Goal: Information Seeking & Learning: Learn about a topic

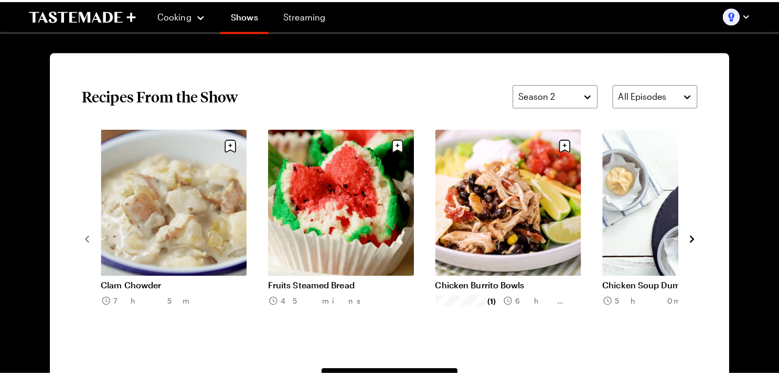
scroll to position [776, 0]
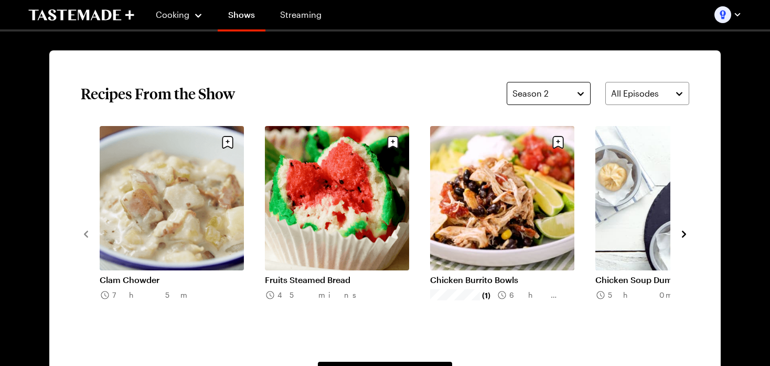
drag, startPoint x: 555, startPoint y: 109, endPoint x: 555, endPoint y: 102, distance: 7.4
click at [555, 110] on section "Recipes From the Show Season 2 All Episodes Clam Chowder 7h 5m Fruits Steamed B…" at bounding box center [385, 233] width 672 height 366
click at [557, 93] on div "Season 2" at bounding box center [541, 93] width 57 height 13
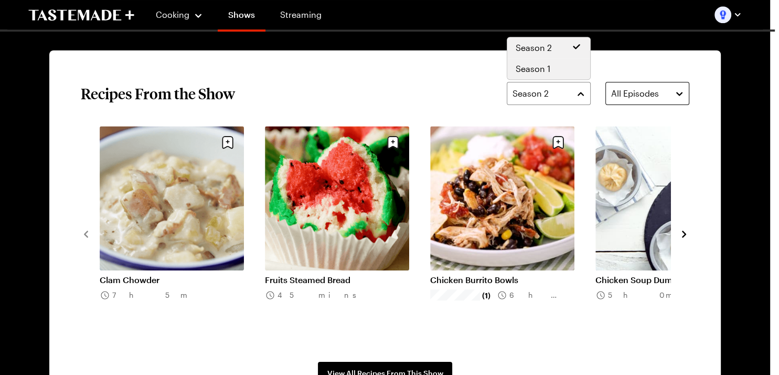
drag, startPoint x: 559, startPoint y: 65, endPoint x: 609, endPoint y: 89, distance: 54.7
click at [559, 66] on div "Season 1" at bounding box center [549, 68] width 66 height 13
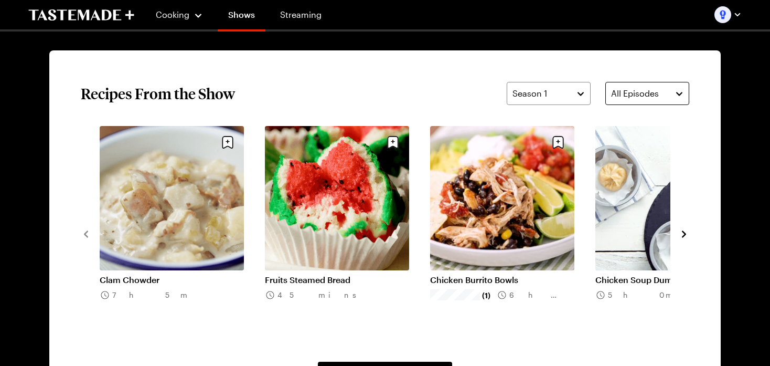
click at [640, 94] on span "All Episodes" at bounding box center [635, 93] width 48 height 13
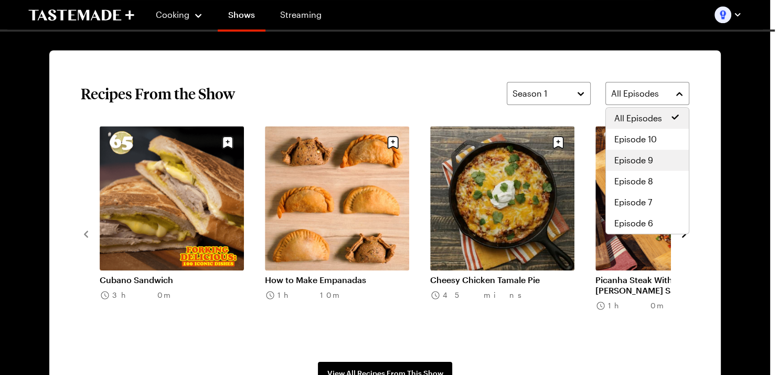
click at [633, 171] on div "Episode 9" at bounding box center [647, 160] width 83 height 21
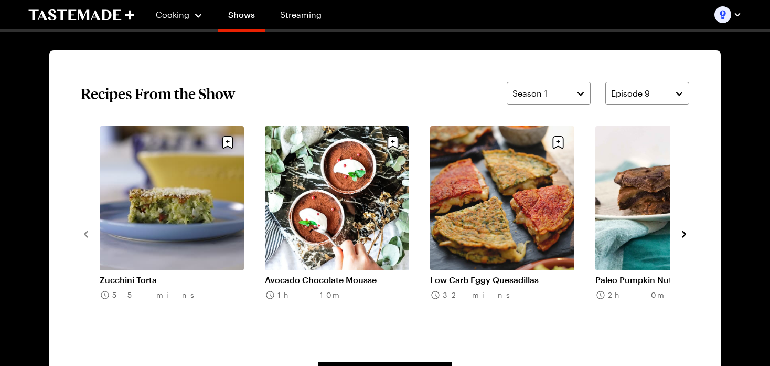
click at [685, 227] on button "navigate to next item" at bounding box center [684, 233] width 10 height 13
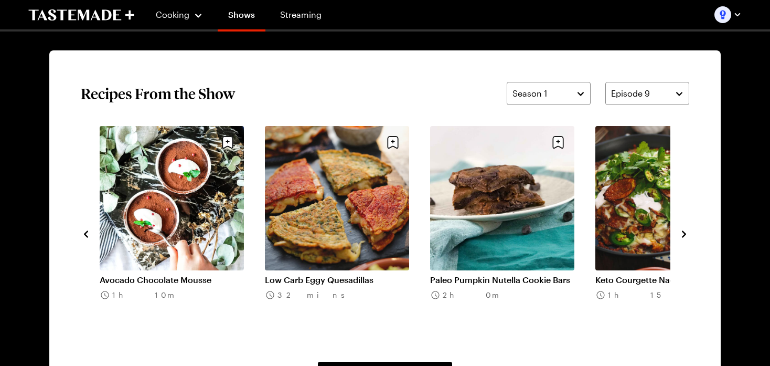
click at [685, 235] on icon "navigate to next item" at bounding box center [684, 233] width 4 height 7
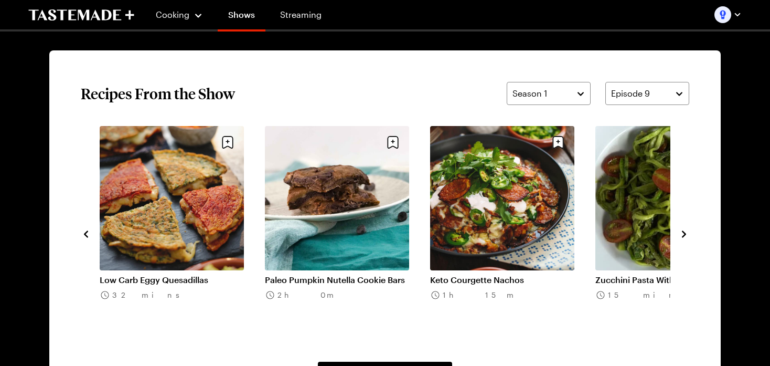
click at [682, 231] on icon "navigate to next item" at bounding box center [684, 234] width 10 height 10
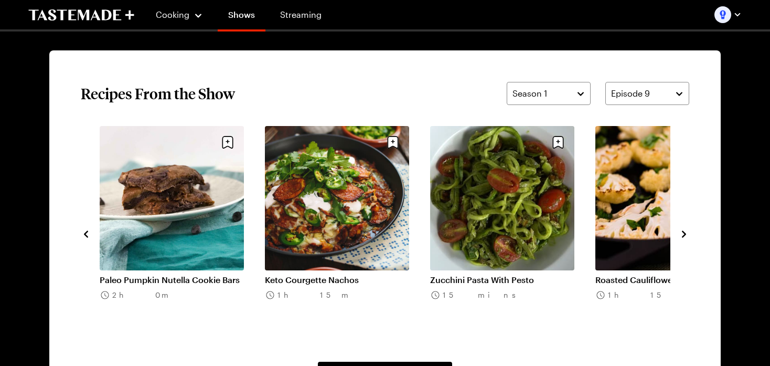
click at [682, 231] on icon "navigate to next item" at bounding box center [684, 234] width 10 height 10
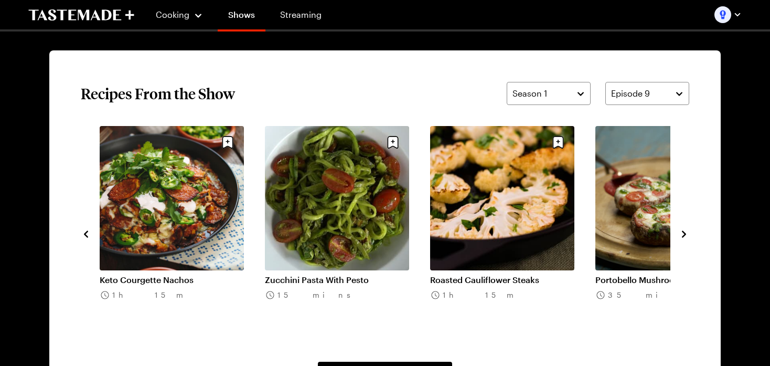
click at [683, 233] on icon "navigate to next item" at bounding box center [684, 234] width 10 height 10
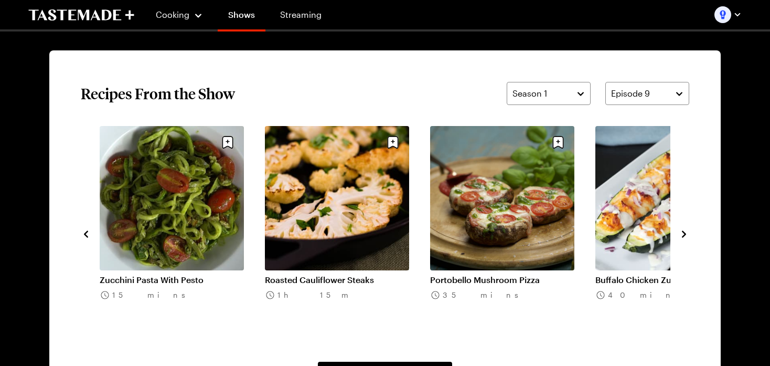
click at [683, 233] on icon "navigate to next item" at bounding box center [684, 234] width 10 height 10
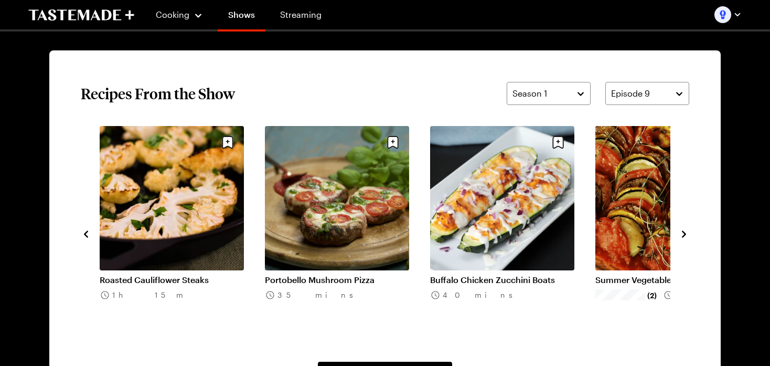
click at [683, 233] on icon "navigate to next item" at bounding box center [684, 234] width 10 height 10
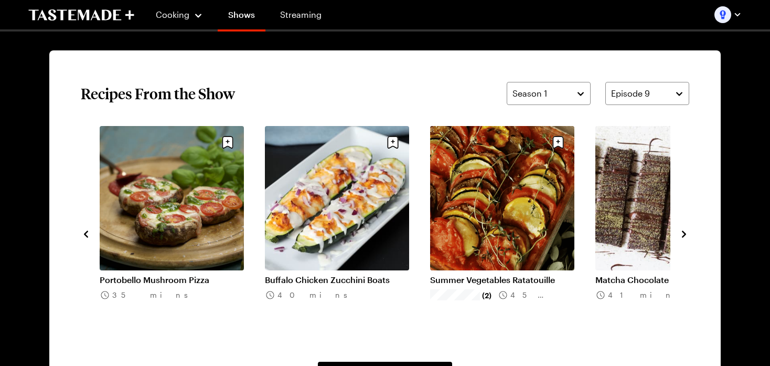
click at [683, 233] on icon "navigate to next item" at bounding box center [684, 234] width 10 height 10
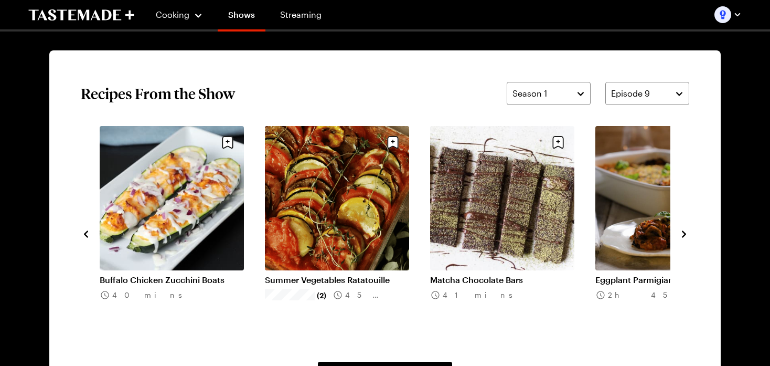
click at [683, 233] on icon "navigate to next item" at bounding box center [684, 234] width 10 height 10
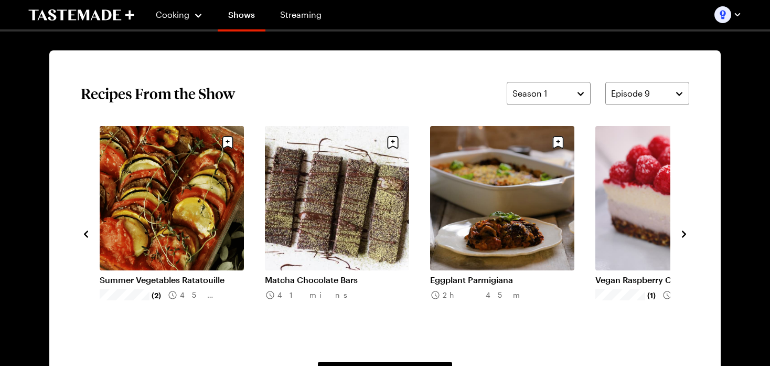
click at [683, 233] on icon "navigate to next item" at bounding box center [684, 234] width 10 height 10
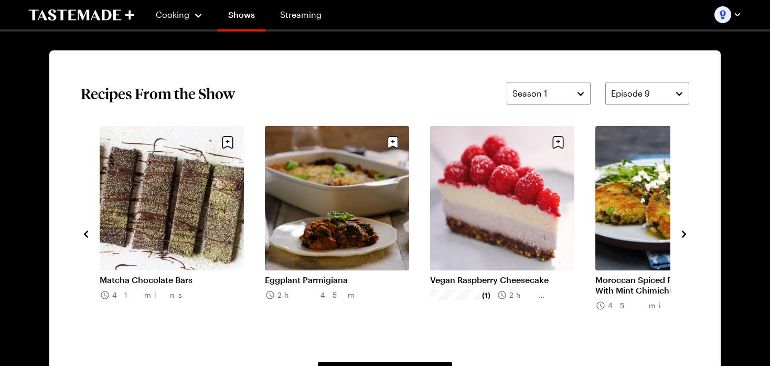
click at [683, 233] on icon "navigate to next item" at bounding box center [684, 234] width 10 height 10
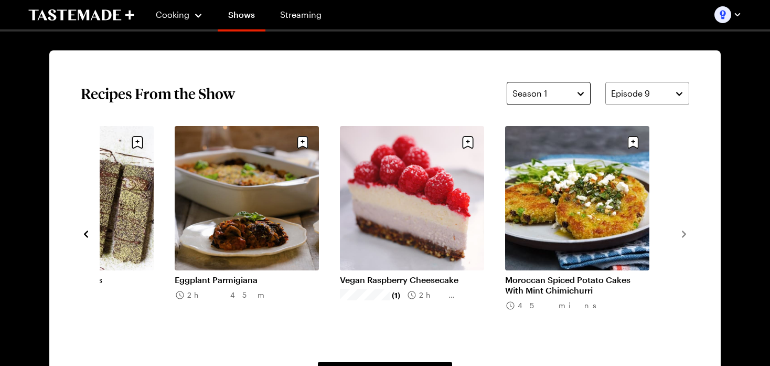
click at [555, 98] on div "Season 1" at bounding box center [541, 93] width 57 height 13
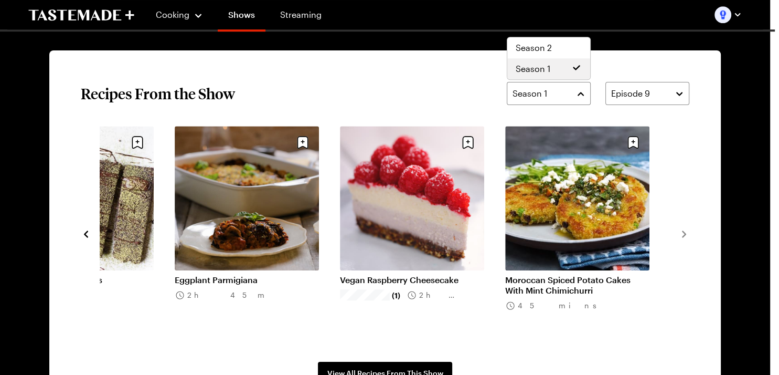
click at [631, 94] on div "Season 1 Episode 9" at bounding box center [598, 93] width 183 height 23
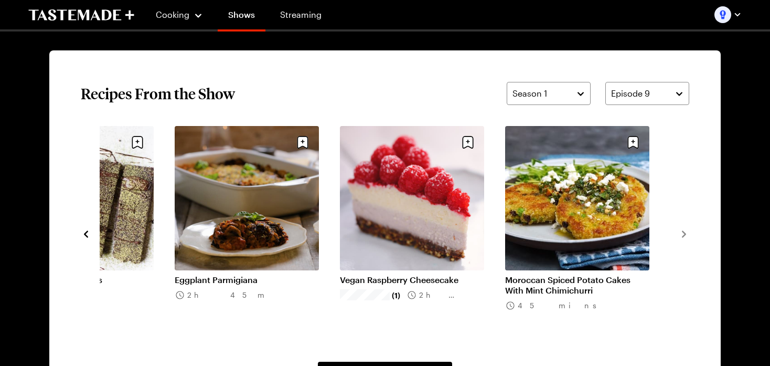
click at [648, 80] on section "Recipes From the Show Season 1 Episode 9 Zucchini Torta 55 mins Avocado Chocola…" at bounding box center [385, 233] width 672 height 366
click at [642, 87] on button "Episode 9" at bounding box center [648, 93] width 84 height 23
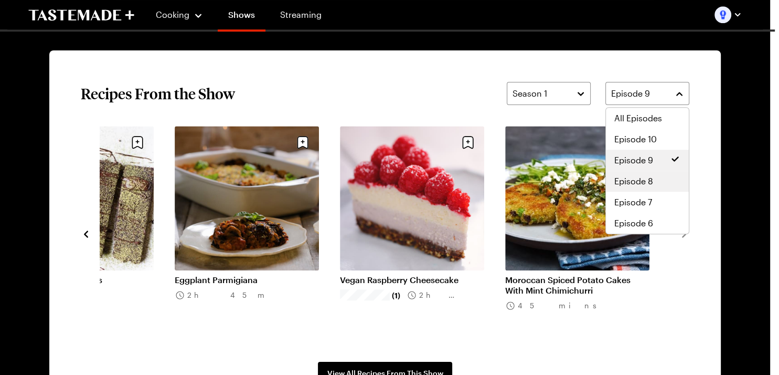
scroll to position [105, 0]
click at [636, 191] on div "All Episodes Episode 10 Episode 9 Episode 8 Episode 7 Episode 6 Episode 5 Episo…" at bounding box center [647, 171] width 83 height 126
click at [635, 181] on span "Episode 3" at bounding box center [633, 181] width 39 height 13
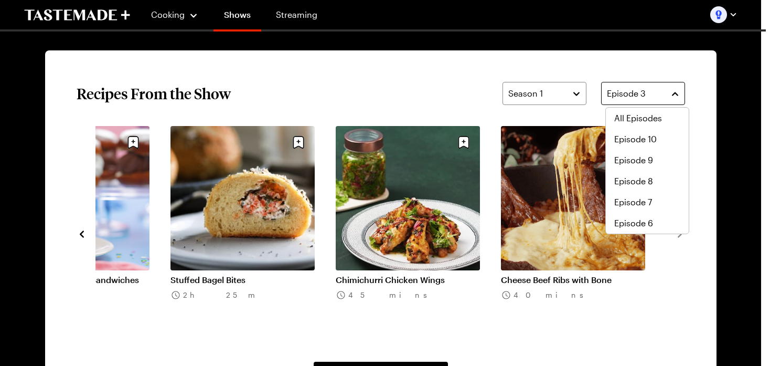
click at [647, 82] on button "Episode 3" at bounding box center [643, 93] width 84 height 23
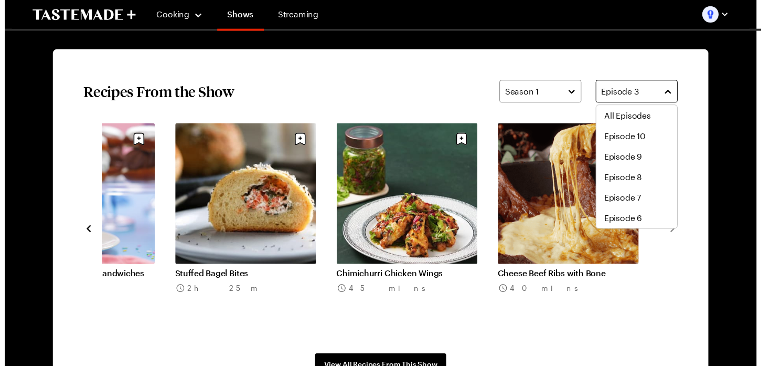
scroll to position [63, 0]
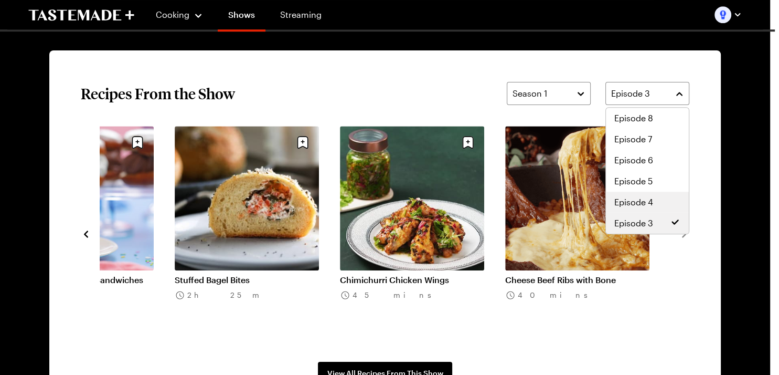
click at [635, 196] on span "Episode 4" at bounding box center [633, 202] width 39 height 13
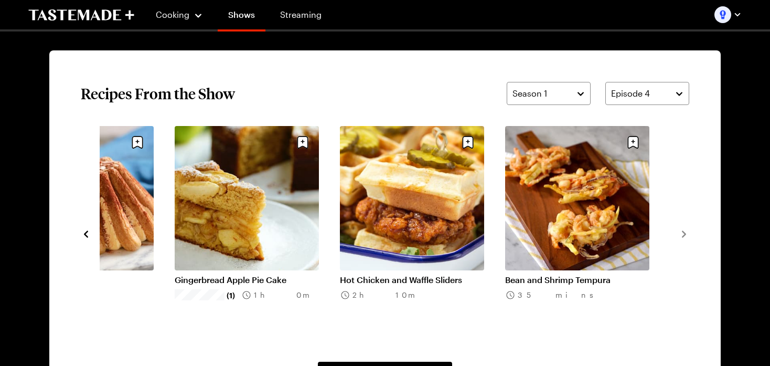
click at [87, 235] on icon "navigate to previous item" at bounding box center [86, 234] width 10 height 10
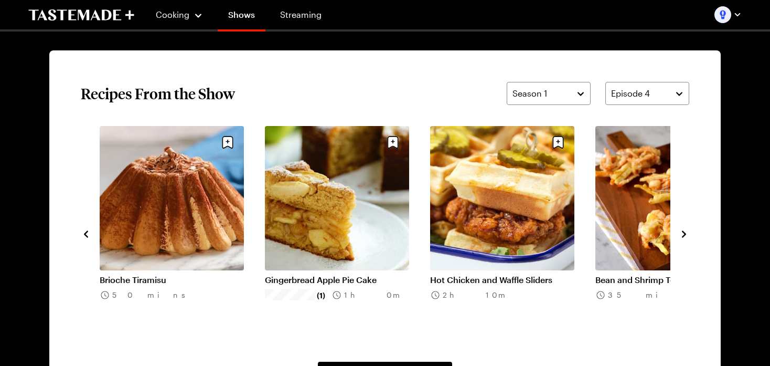
click at [87, 235] on icon "navigate to previous item" at bounding box center [86, 234] width 10 height 10
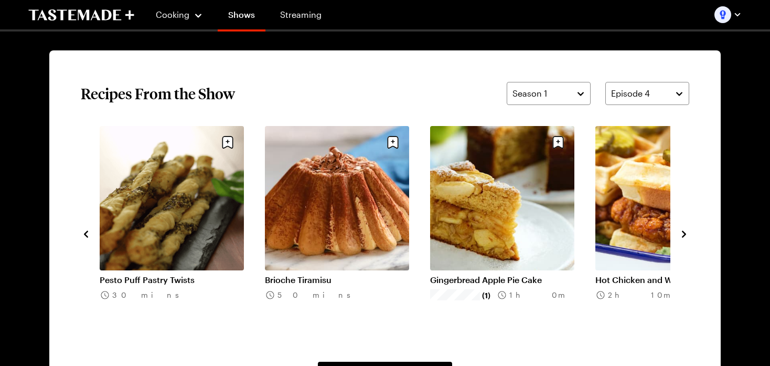
click at [87, 235] on icon "navigate to previous item" at bounding box center [86, 234] width 10 height 10
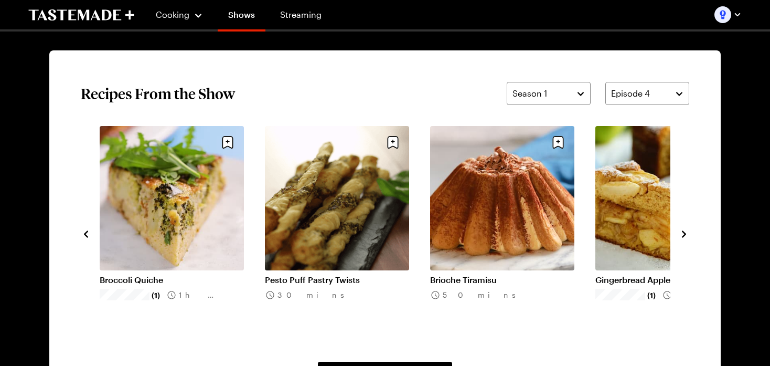
click at [87, 235] on icon "navigate to previous item" at bounding box center [86, 234] width 10 height 10
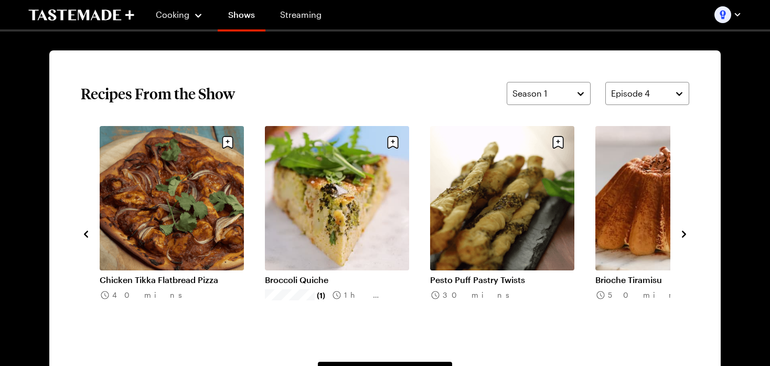
click at [87, 235] on icon "navigate to previous item" at bounding box center [86, 234] width 10 height 10
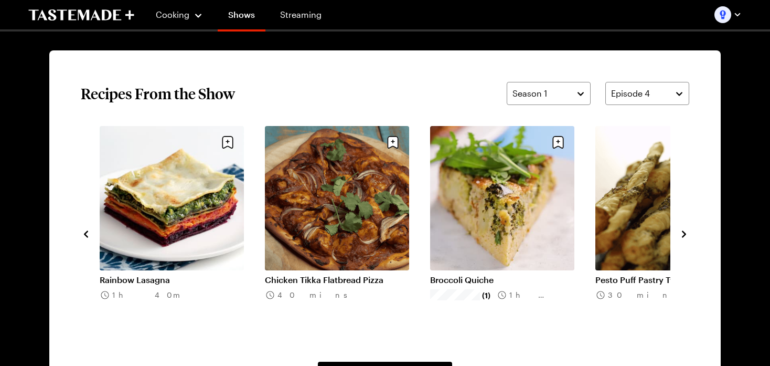
click at [683, 234] on icon "navigate to next item" at bounding box center [684, 234] width 10 height 10
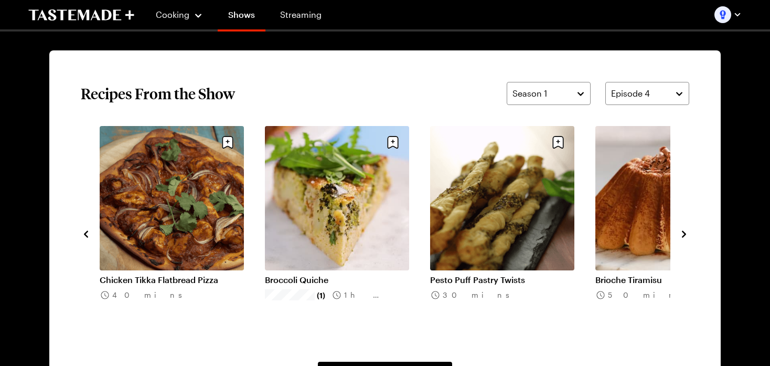
click at [334, 274] on link "Broccoli Quiche" at bounding box center [337, 279] width 144 height 10
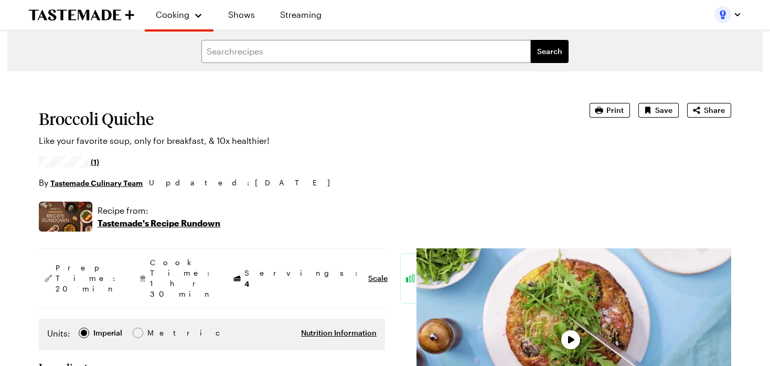
type textarea "x"
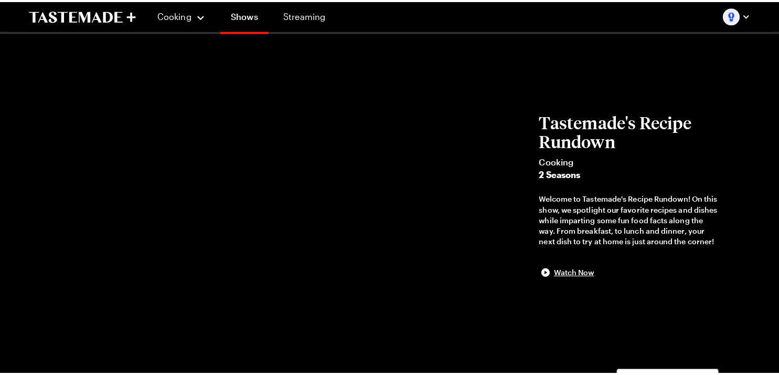
scroll to position [776, 0]
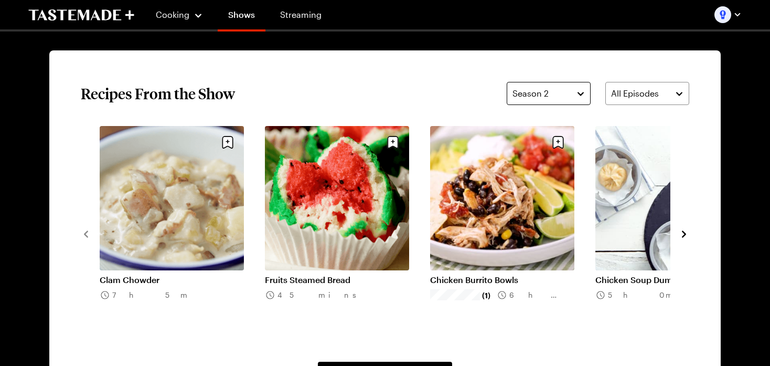
click at [569, 84] on button "Season 2" at bounding box center [549, 93] width 84 height 23
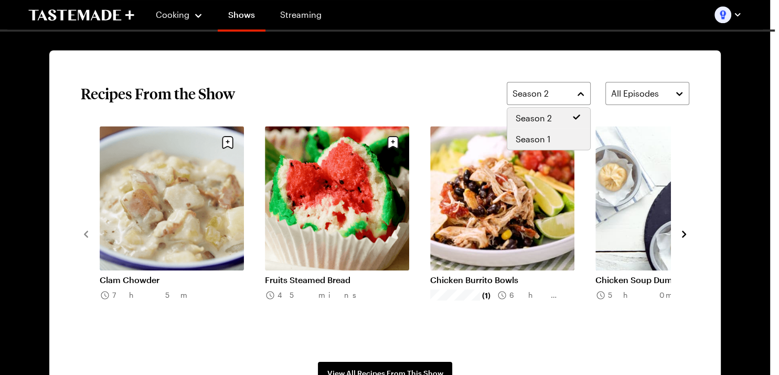
click at [537, 139] on span "Season 1" at bounding box center [533, 139] width 35 height 13
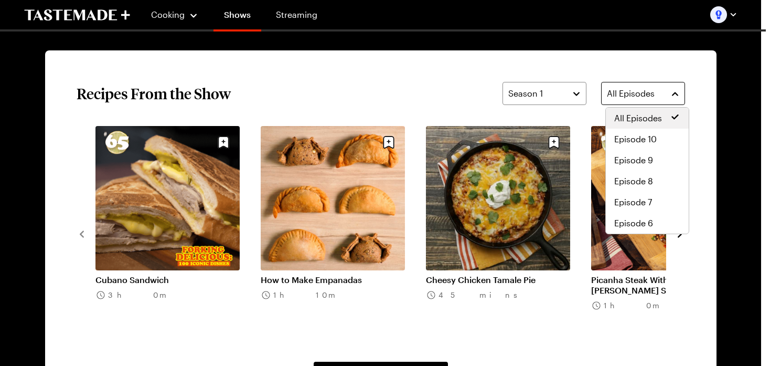
click at [664, 84] on button "All Episodes" at bounding box center [643, 93] width 84 height 23
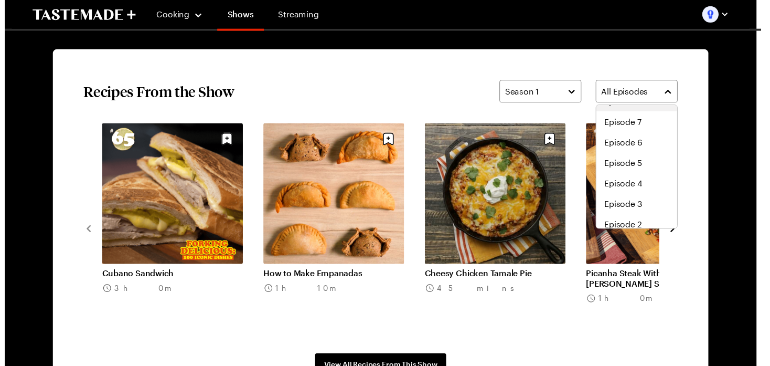
scroll to position [118, 0]
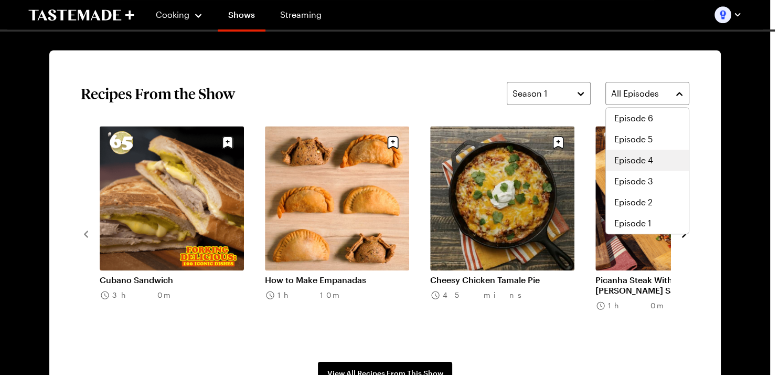
click at [623, 154] on span "Episode 4" at bounding box center [633, 160] width 39 height 13
